Goal: Task Accomplishment & Management: Manage account settings

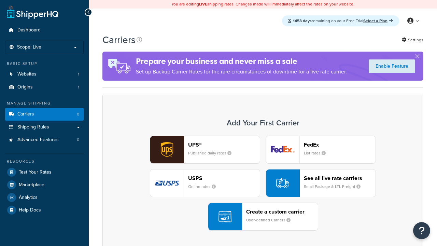
scroll to position [135, 0]
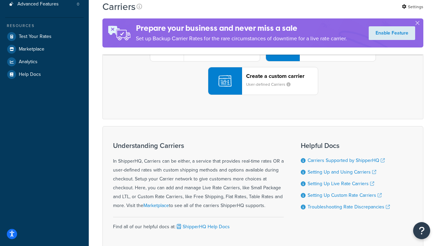
click at [263, 95] on div "UPS® Published daily rates FedEx List rates USPS Online rates See all live rate…" at bounding box center [263, 47] width 306 height 95
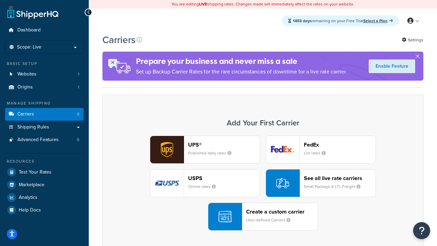
click at [263, 216] on div "Create a custom carrier User-defined Carriers" at bounding box center [282, 216] width 72 height 16
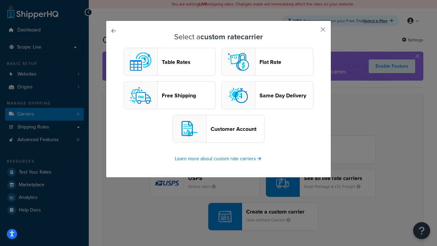
click at [170, 62] on header "Table Rates" at bounding box center [189, 62] width 54 height 6
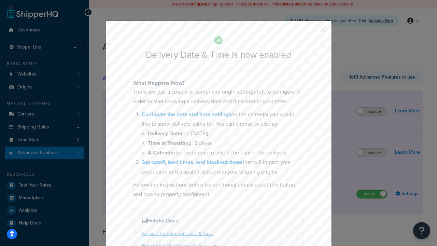
click at [313, 31] on button "button" at bounding box center [313, 32] width 2 height 2
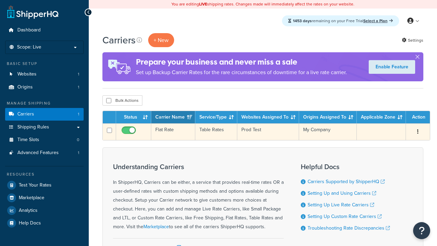
click at [173, 132] on td "Flat Rate" at bounding box center [173, 131] width 44 height 17
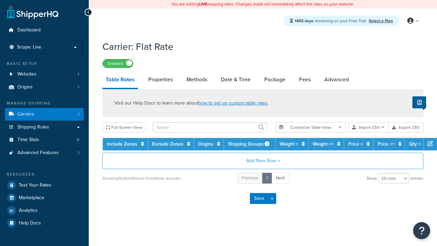
select select "25"
click at [235, 80] on link "Date & Time" at bounding box center [235, 79] width 37 height 16
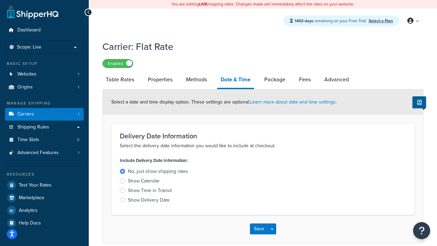
click at [144, 182] on div "Show Calendar" at bounding box center [144, 180] width 32 height 7
click at [0, 0] on input "Show Calendar" at bounding box center [0, 0] width 0 height 0
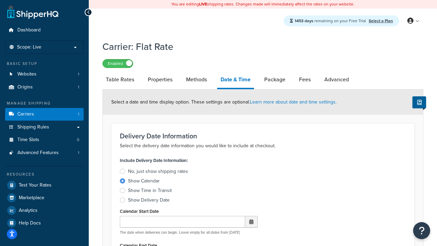
click at [144, 182] on div "Show Calendar" at bounding box center [144, 180] width 32 height 7
click at [0, 0] on input "Show Calendar" at bounding box center [0, 0] width 0 height 0
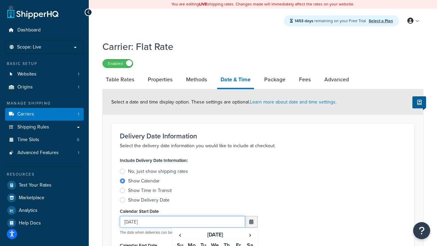
type input "07/29/2025"
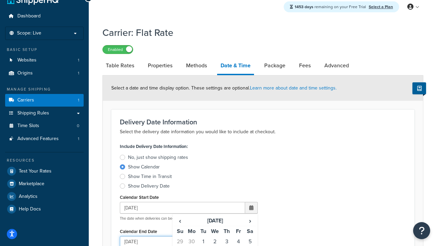
type input "07/29/2026"
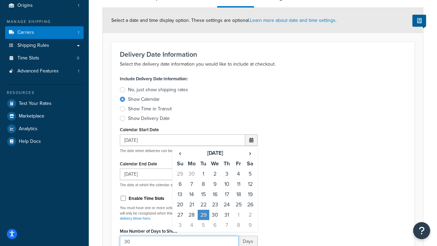
type input "30"
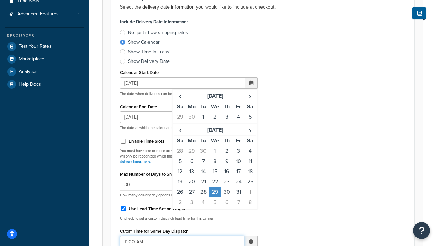
type input "11:00 AM"
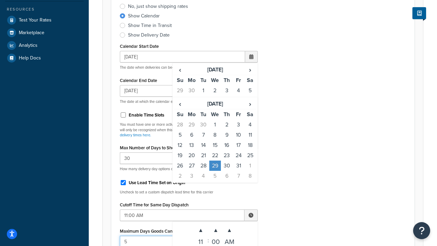
type input "5"
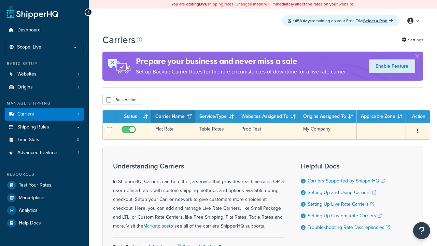
click at [173, 132] on td "Flat Rate" at bounding box center [173, 131] width 44 height 17
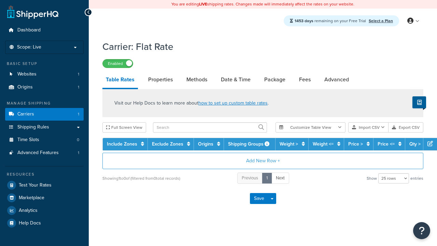
select select "25"
click at [235, 80] on link "Date & Time" at bounding box center [235, 79] width 37 height 16
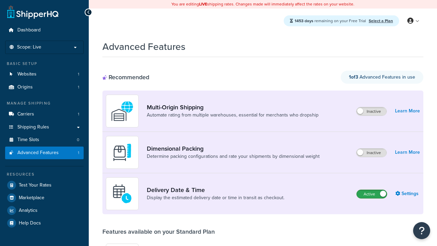
click at [372, 194] on label "Active" at bounding box center [372, 194] width 30 height 8
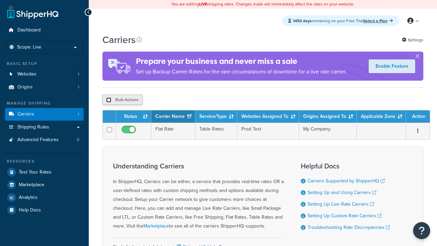
click at [109, 101] on input "checkbox" at bounding box center [108, 99] width 5 height 5
checkbox input "true"
click at [0, 0] on button "Delete" at bounding box center [0, 0] width 0 height 0
